Goal: Task Accomplishment & Management: Use online tool/utility

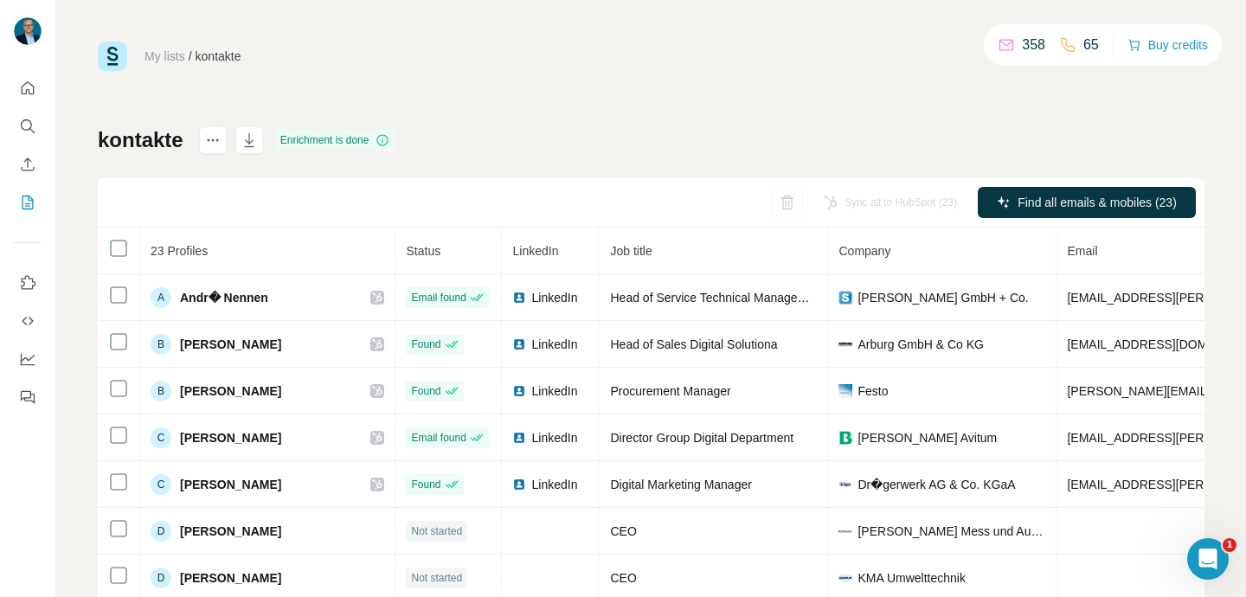
scroll to position [547, 338]
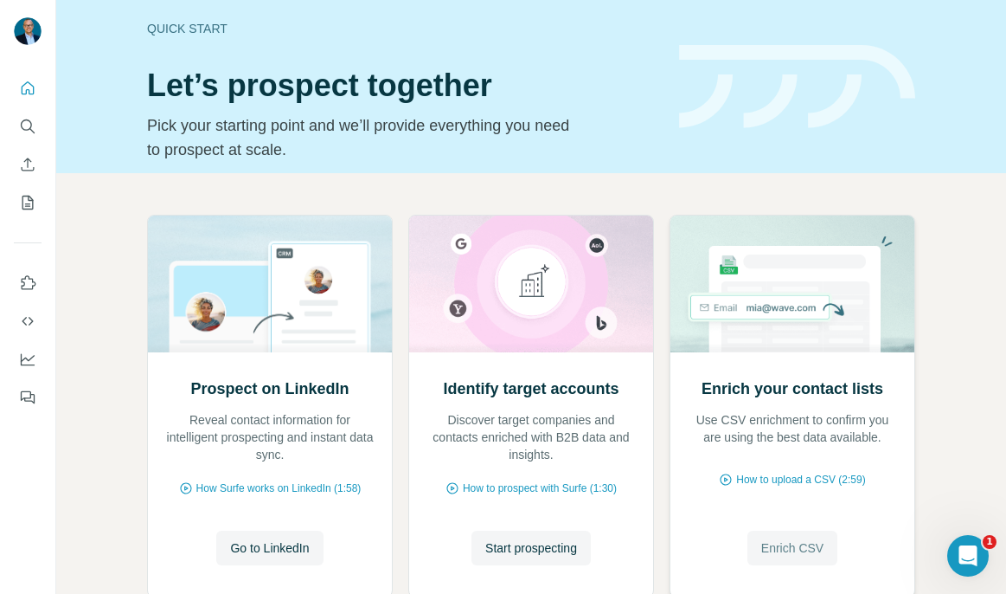
click at [788, 551] on span "Enrich CSV" at bounding box center [793, 547] width 62 height 17
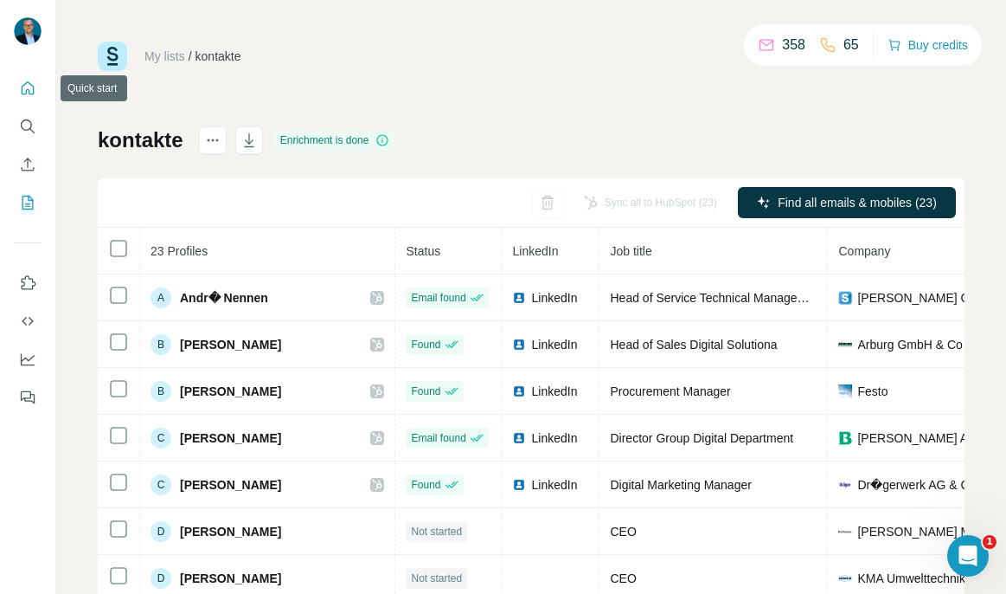
click at [31, 85] on icon "Quick start" at bounding box center [28, 87] width 13 height 13
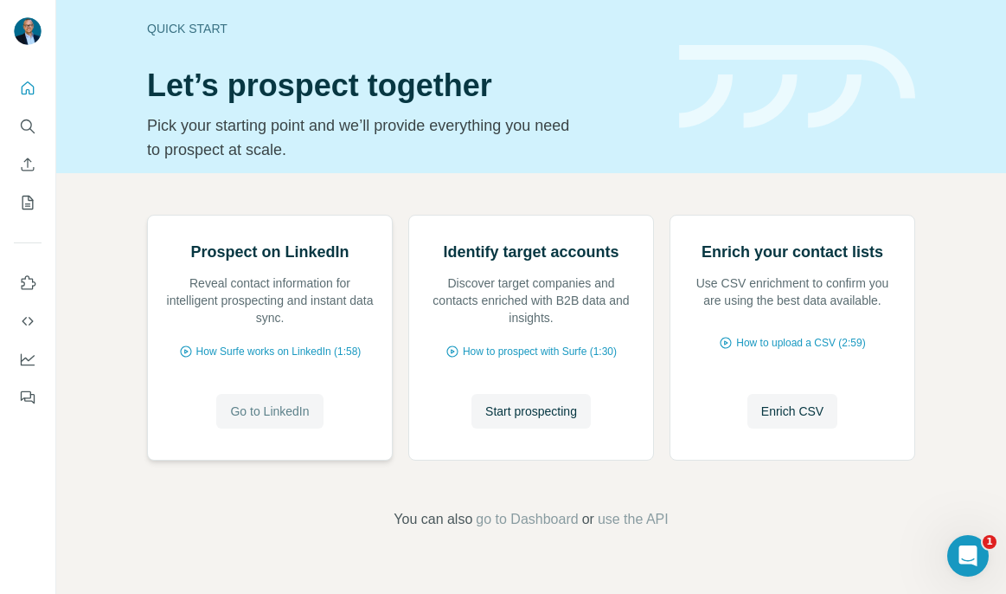
click at [267, 420] on span "Go to LinkedIn" at bounding box center [269, 410] width 79 height 17
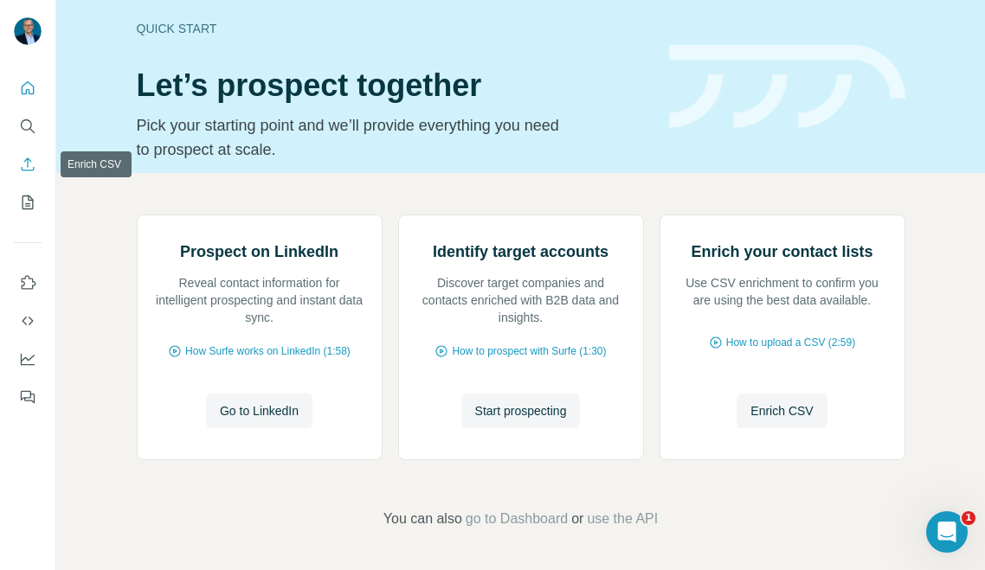
click at [28, 162] on icon "Enrich CSV" at bounding box center [27, 164] width 17 height 17
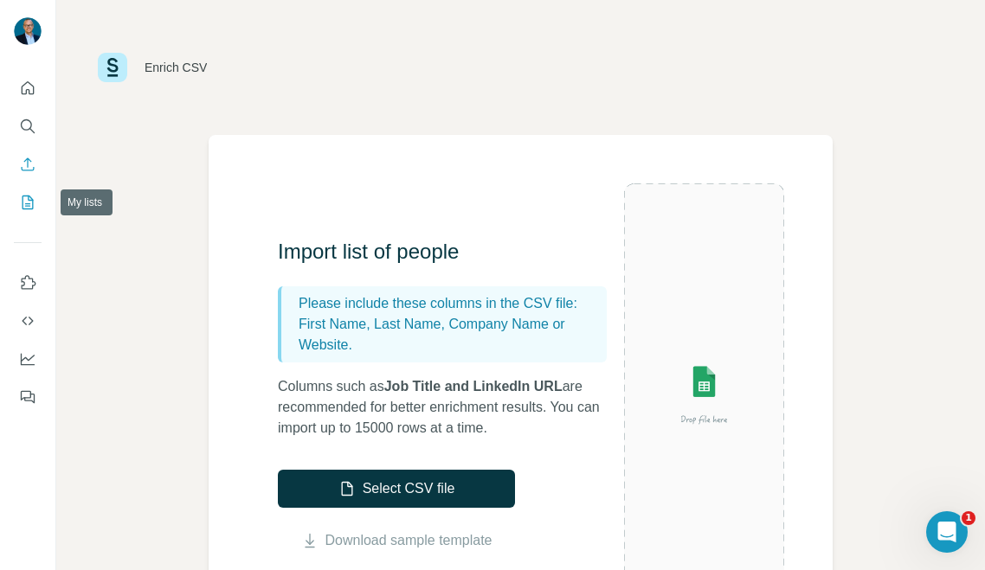
click at [28, 194] on icon "My lists" at bounding box center [27, 202] width 17 height 17
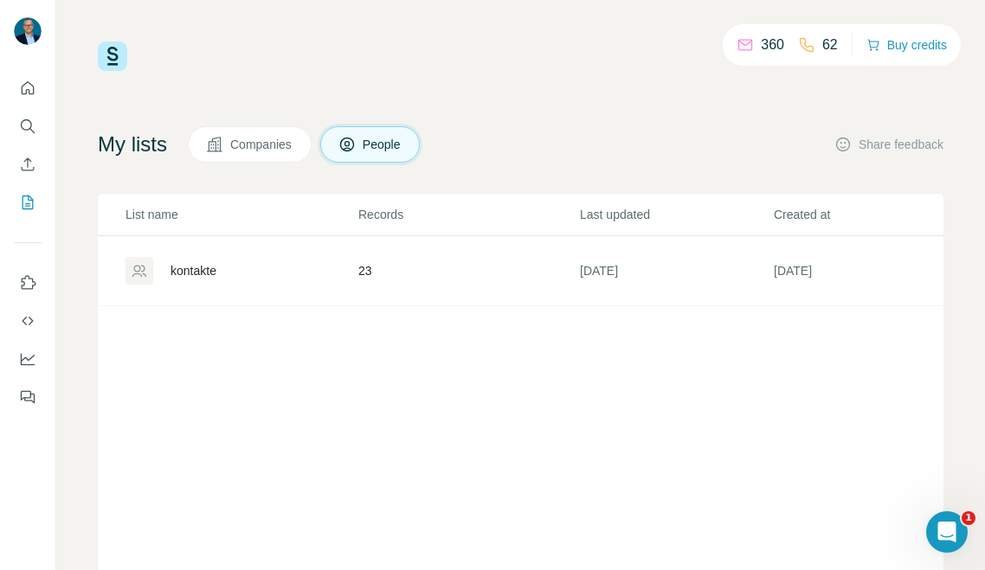
click at [193, 272] on div "kontakte" at bounding box center [193, 270] width 46 height 17
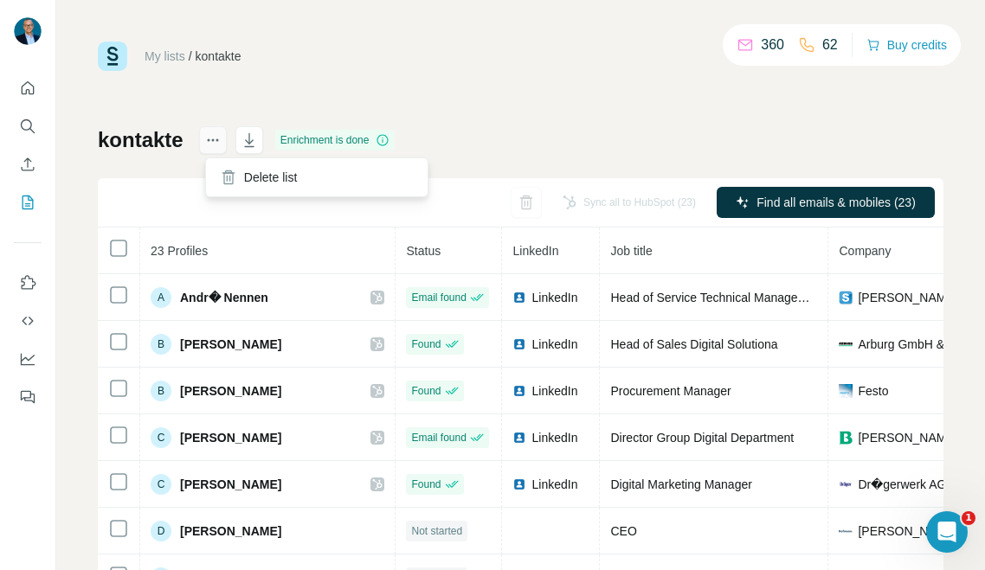
click at [219, 145] on icon "actions" at bounding box center [212, 140] width 17 height 17
click at [27, 355] on icon "Dashboard" at bounding box center [27, 358] width 17 height 17
